Goal: Information Seeking & Learning: Learn about a topic

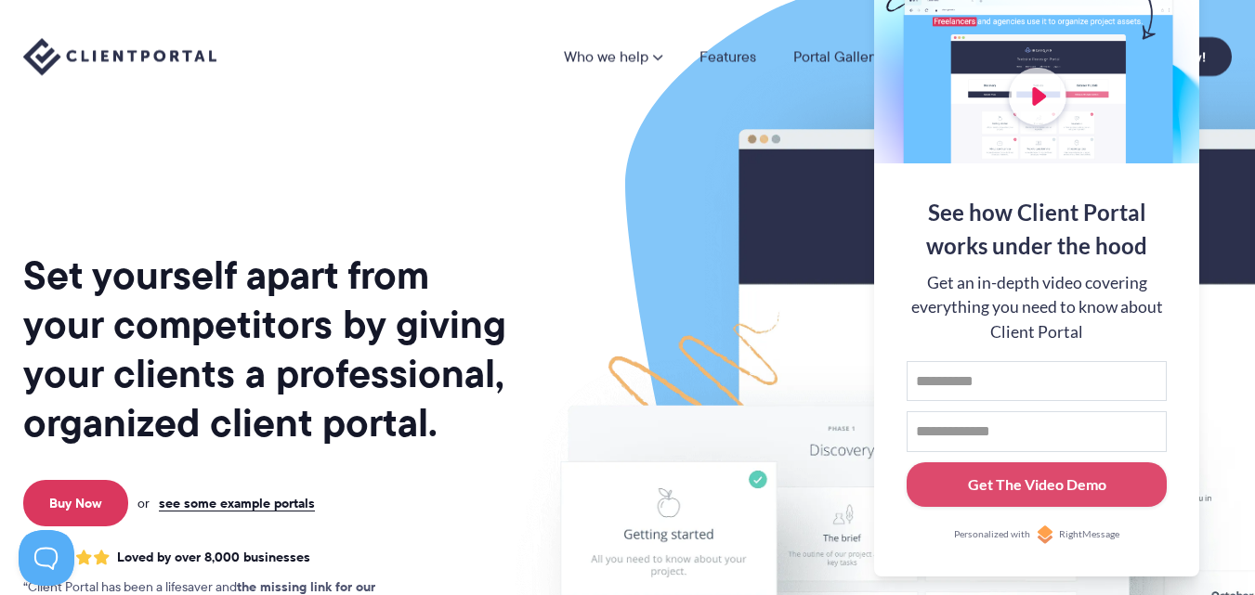
click at [749, 278] on img at bounding box center [1002, 460] width 1041 height 891
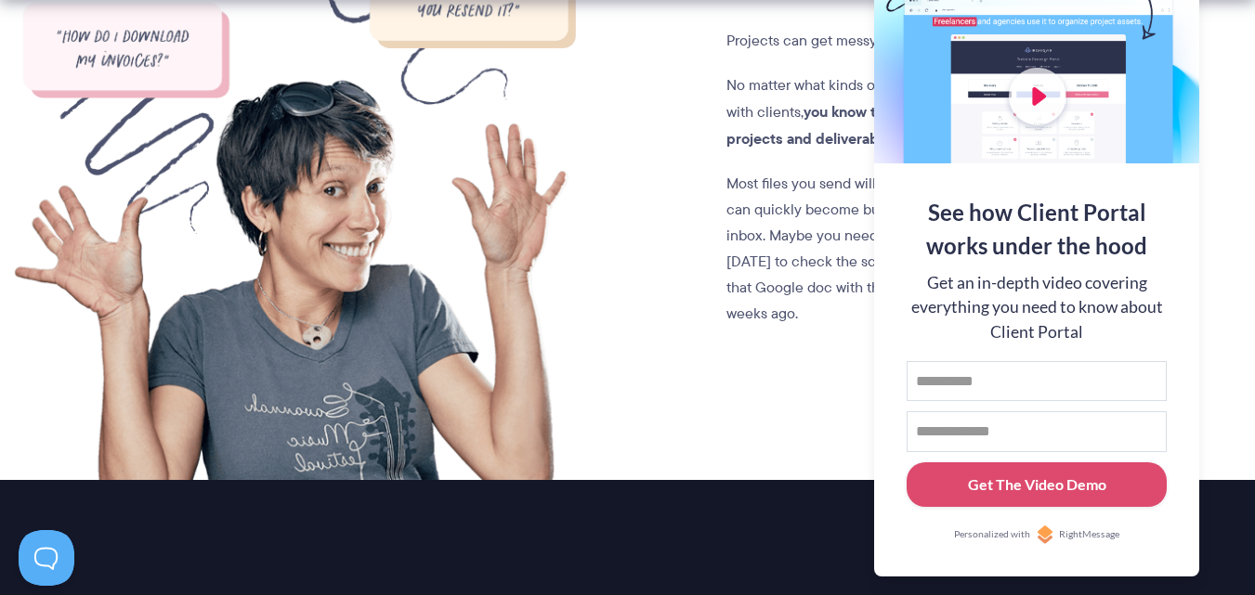
scroll to position [1769, 0]
